Goal: Task Accomplishment & Management: Use online tool/utility

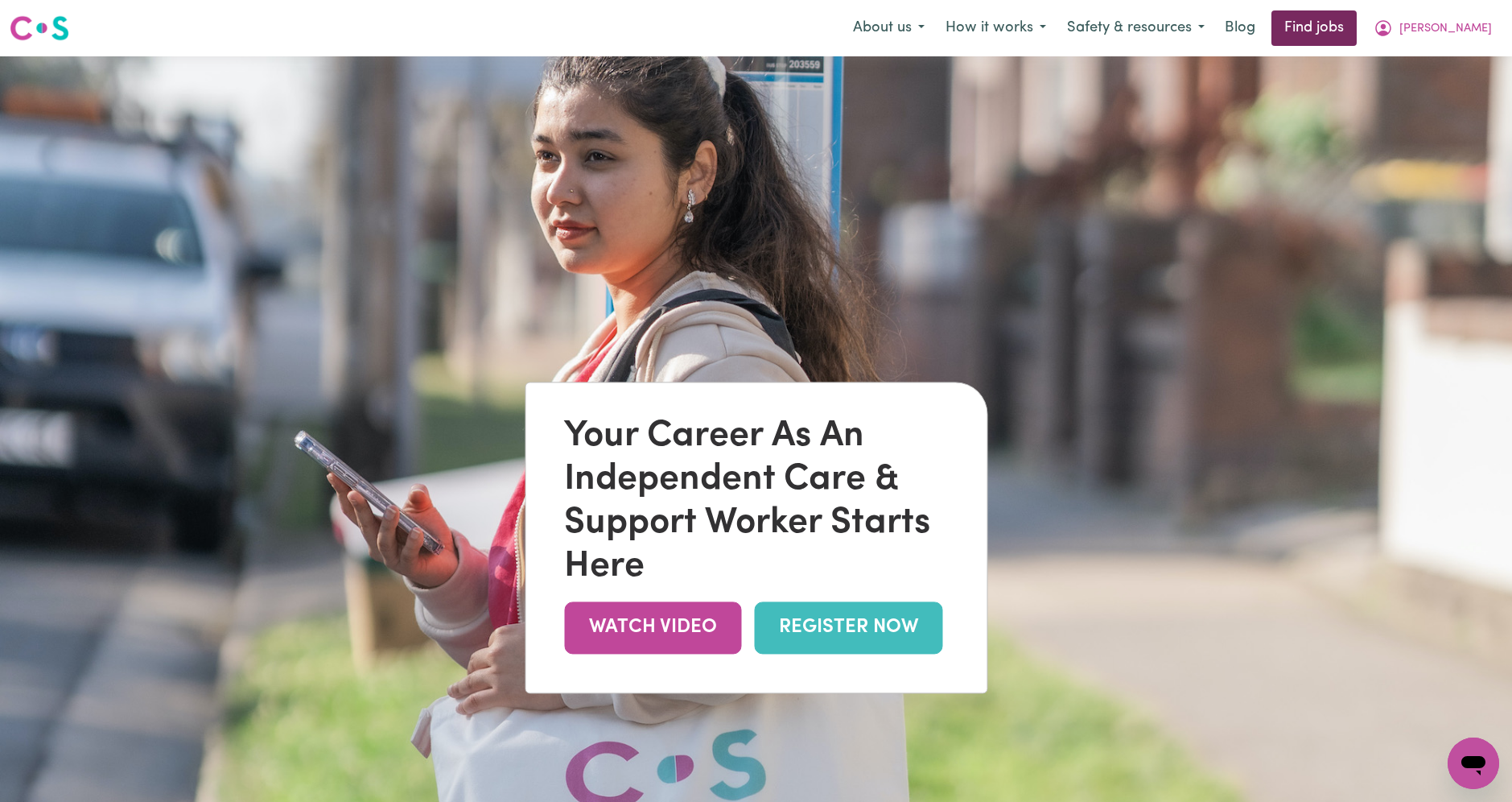
click at [1357, 29] on link "Find jobs" at bounding box center [1314, 28] width 86 height 35
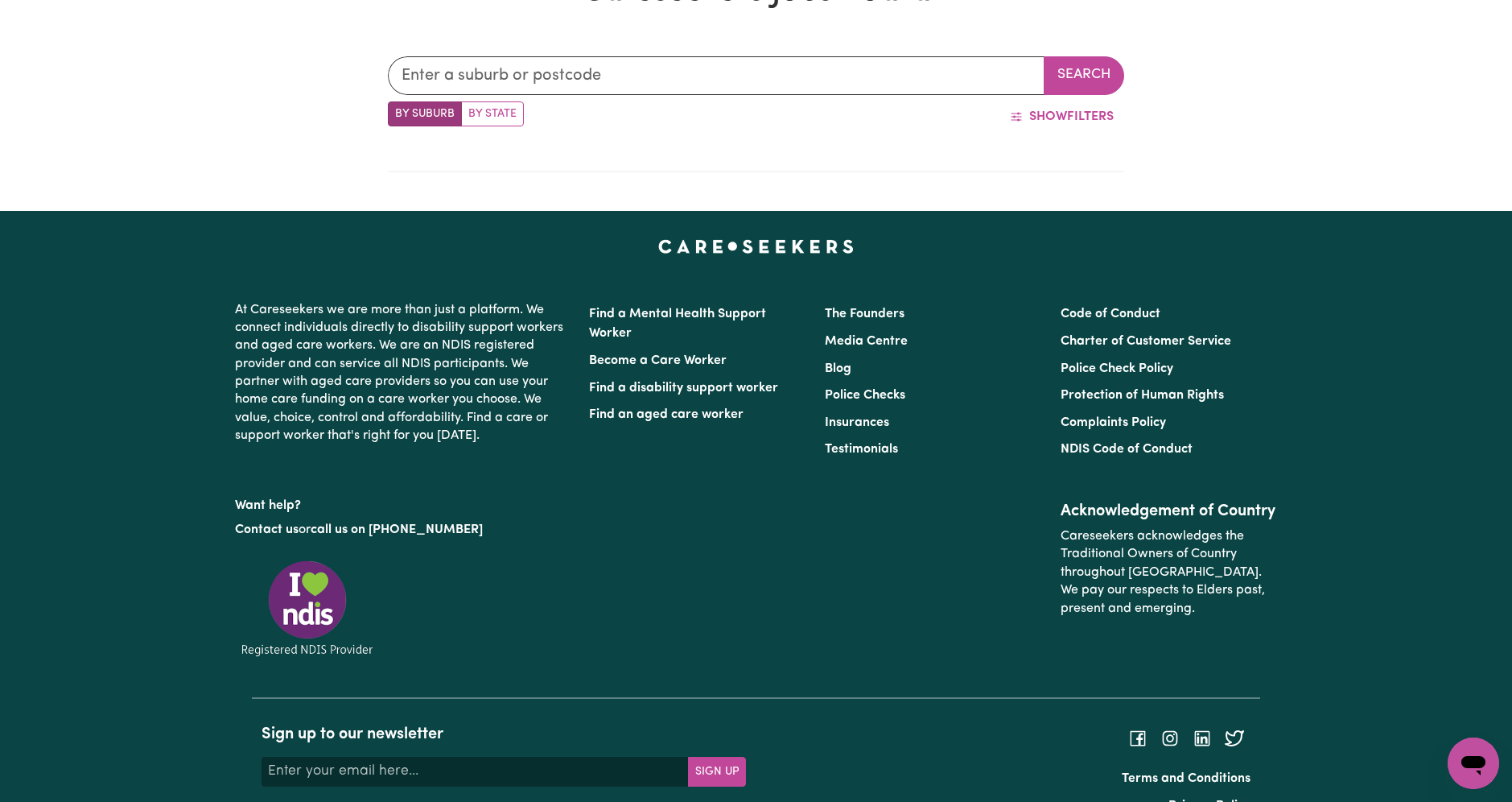
scroll to position [668, 0]
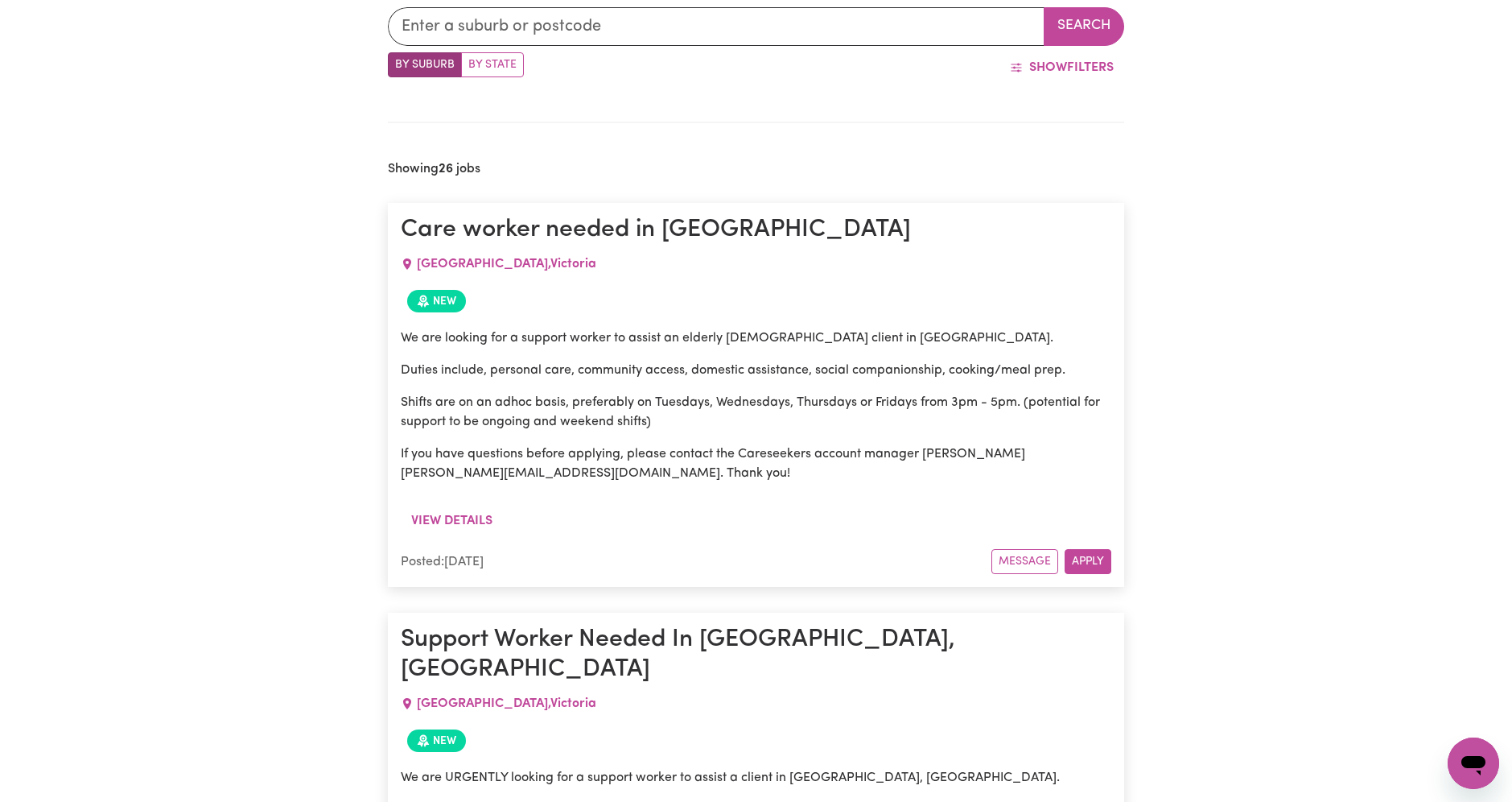
drag, startPoint x: 480, startPoint y: 66, endPoint x: 493, endPoint y: 64, distance: 13.2
click at [480, 66] on label "By State" at bounding box center [492, 65] width 62 height 25
click at [398, 62] on input "By State" at bounding box center [393, 57] width 11 height 11
radio input "true"
click at [845, 30] on input "text" at bounding box center [716, 26] width 658 height 39
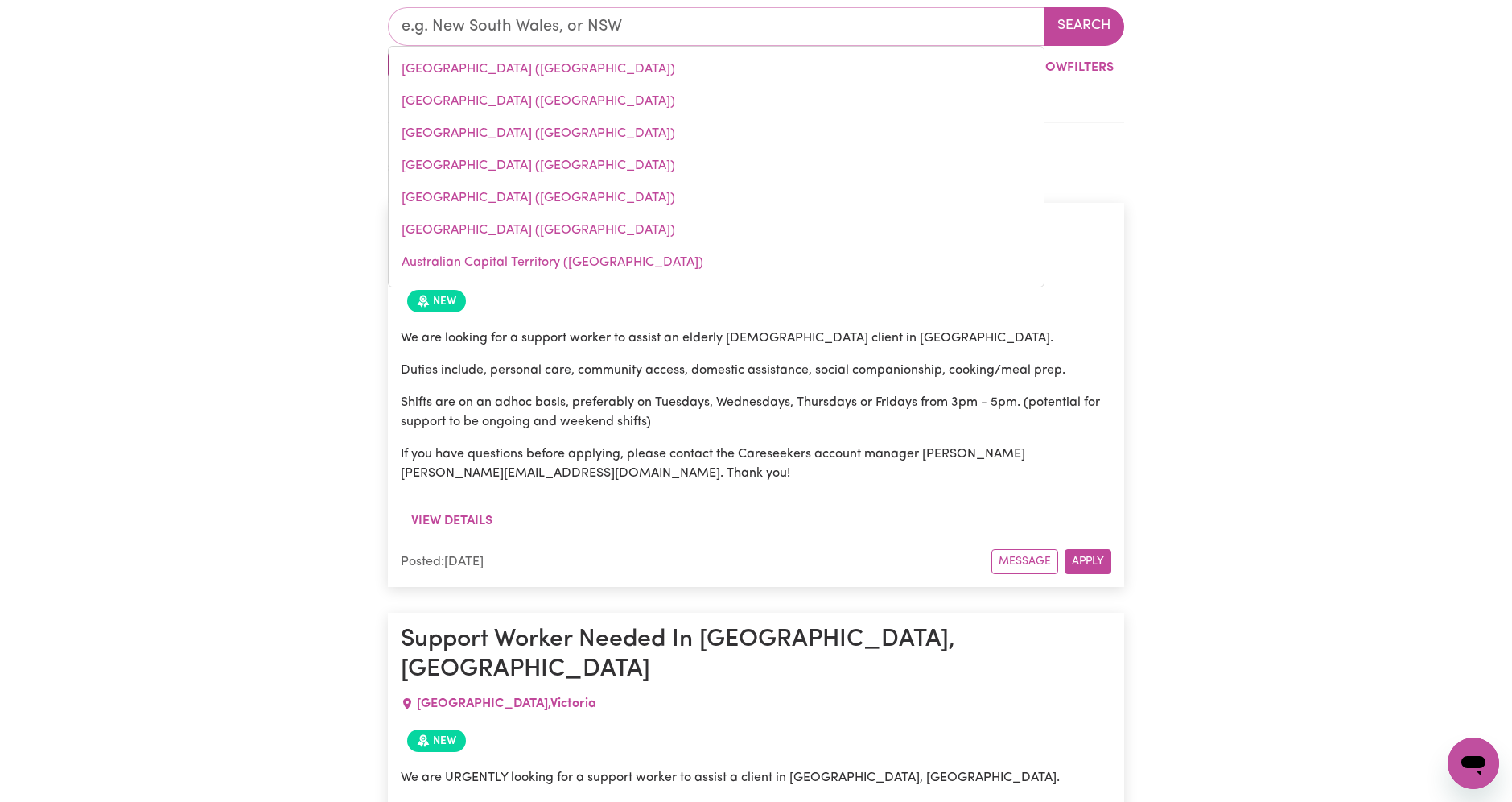
click at [559, 133] on link "[GEOGRAPHIC_DATA] ([GEOGRAPHIC_DATA])" at bounding box center [716, 134] width 655 height 32
type input "[GEOGRAPHIC_DATA] ([GEOGRAPHIC_DATA])"
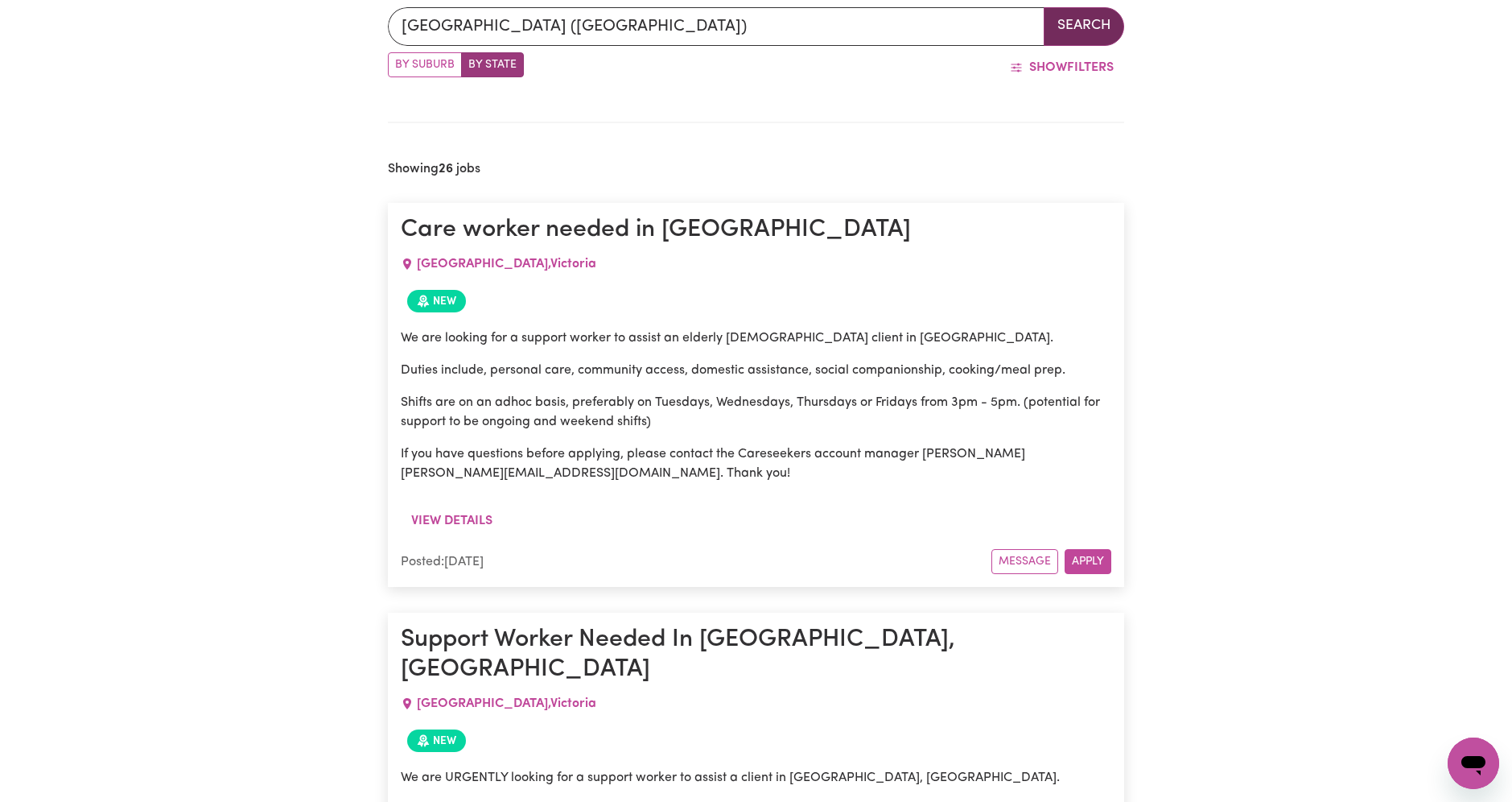
click at [1102, 22] on button "Search" at bounding box center [1084, 26] width 81 height 39
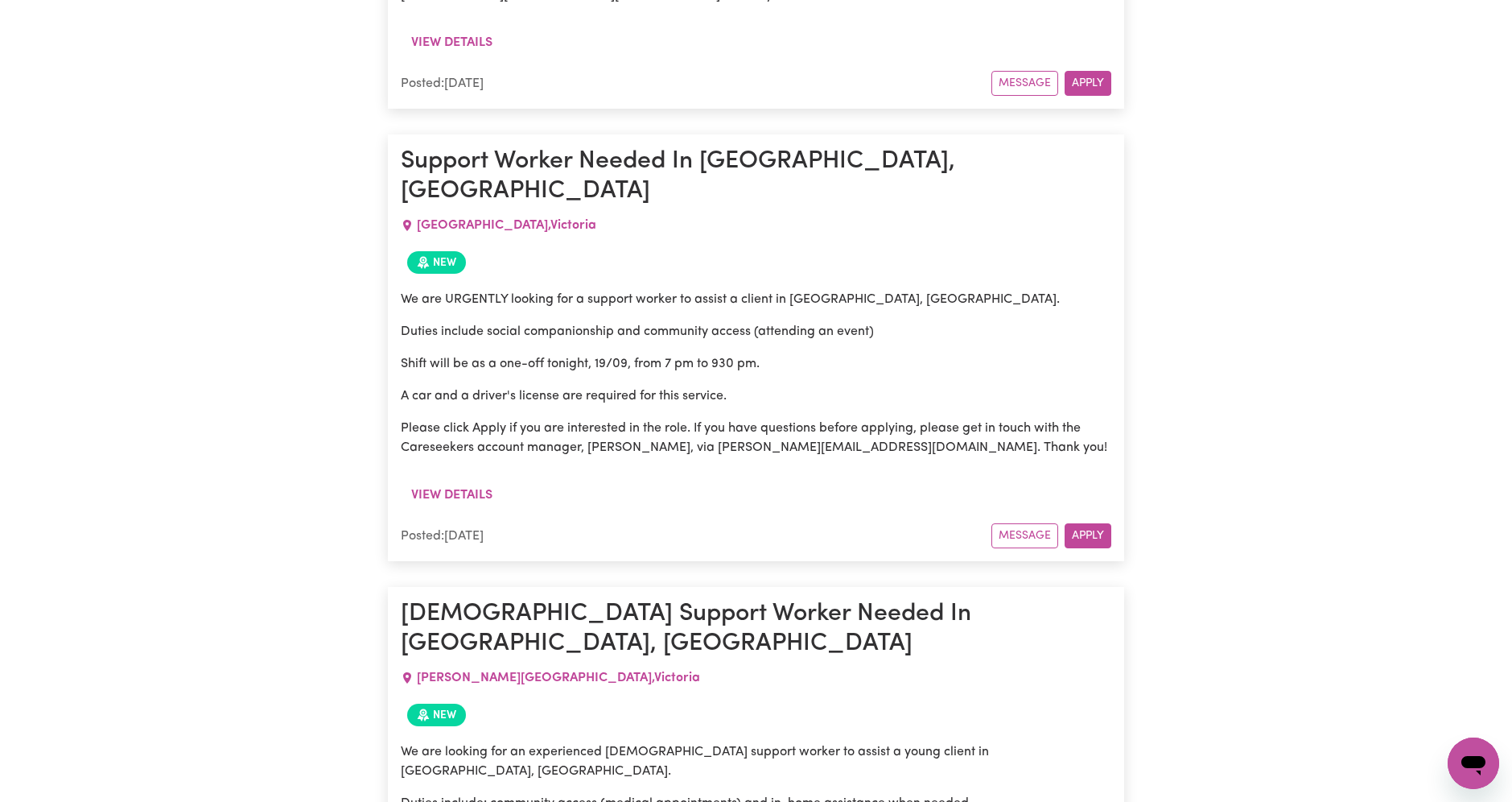
scroll to position [1156, 0]
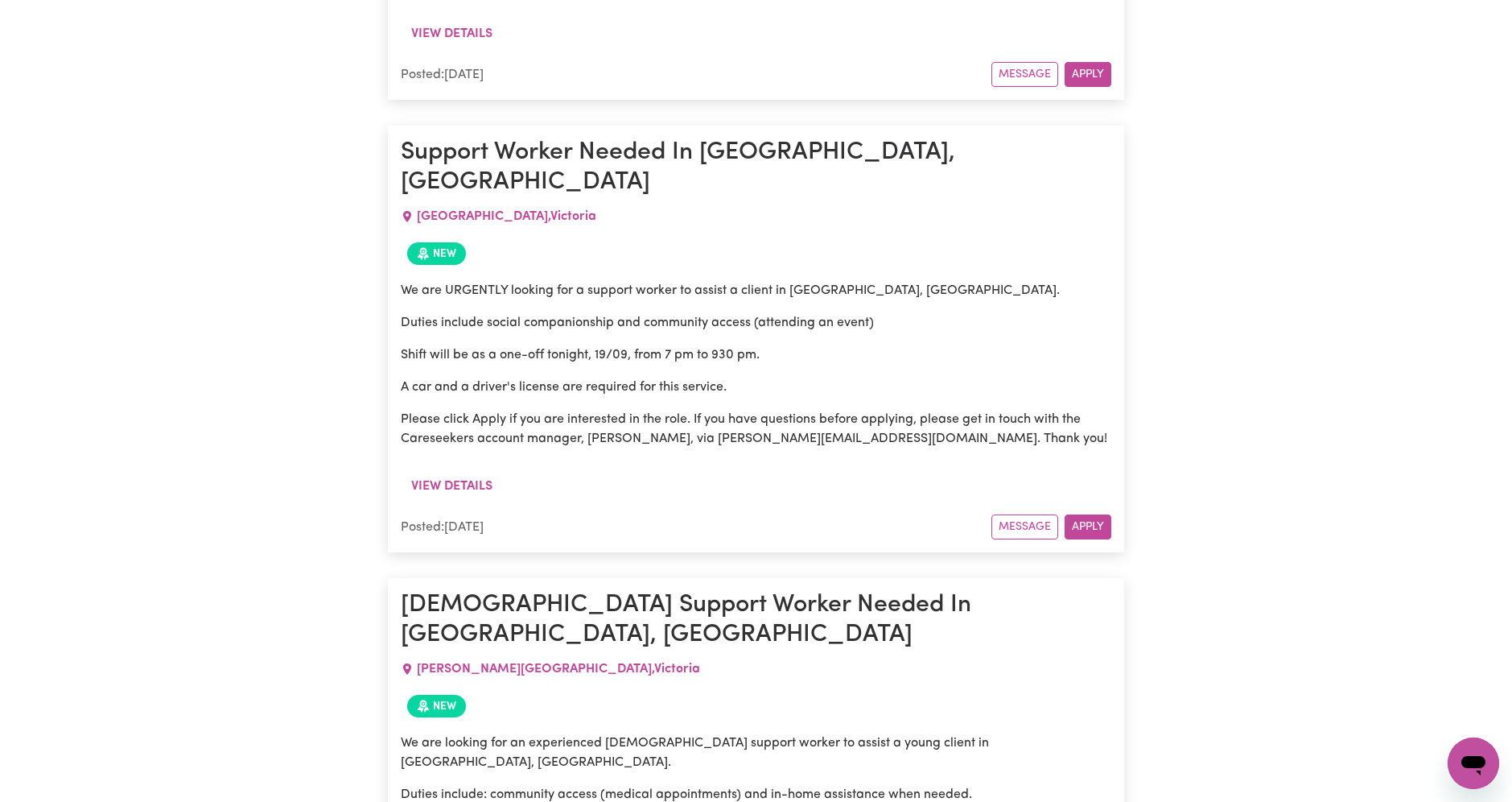
click at [586, 377] on p "A car and a driver's license are required for this service." at bounding box center [756, 387] width 711 height 19
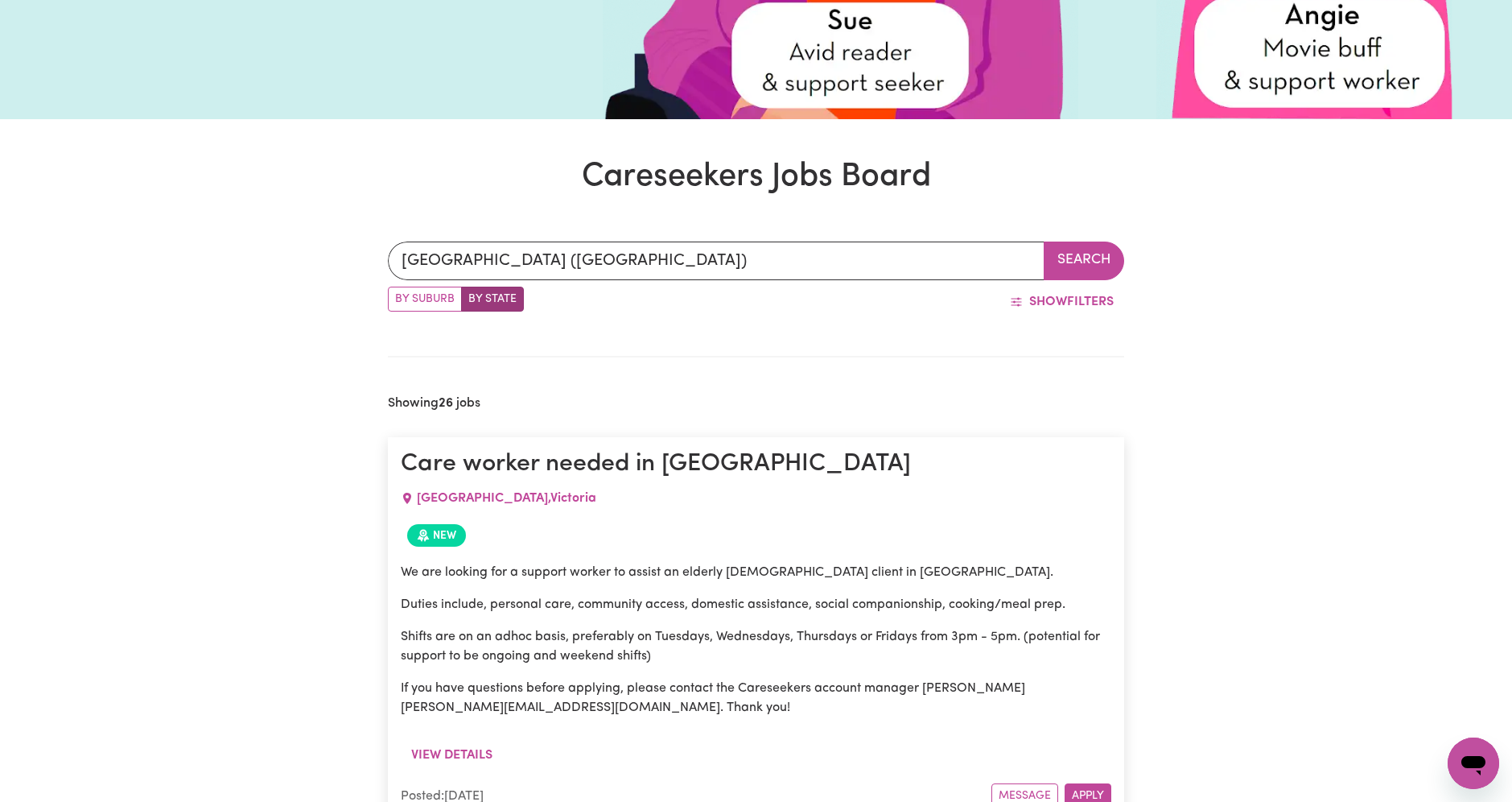
scroll to position [0, 0]
